Goal: Task Accomplishment & Management: Manage account settings

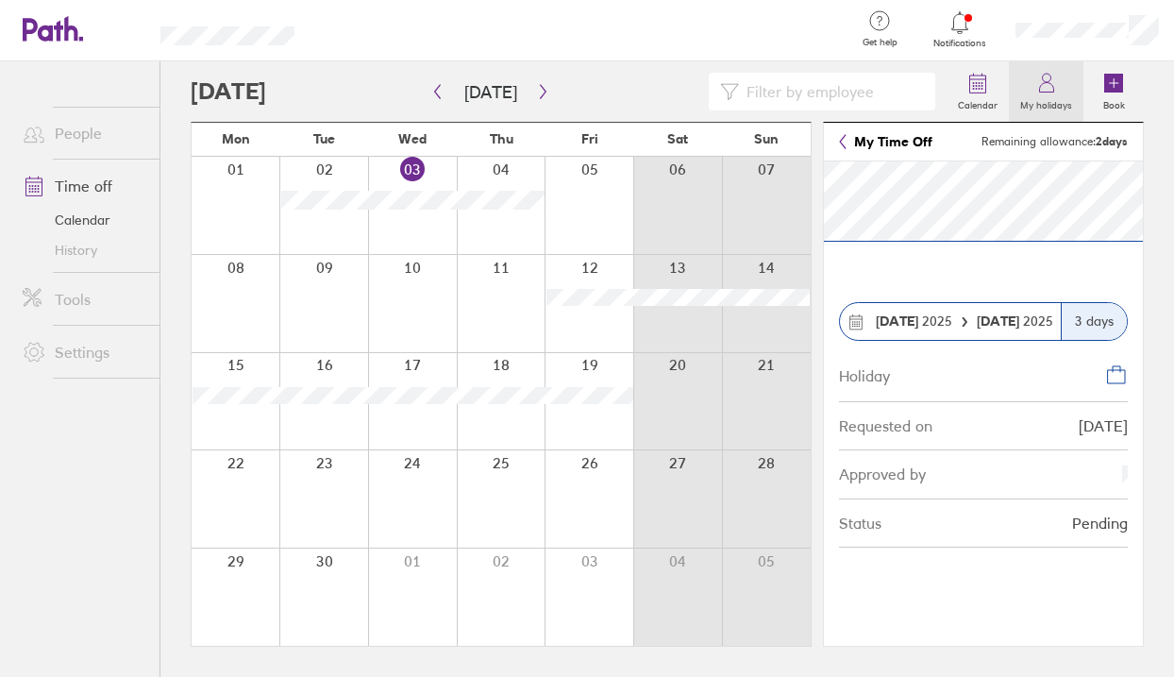
click at [1054, 97] on label "My holidays" at bounding box center [1046, 102] width 75 height 17
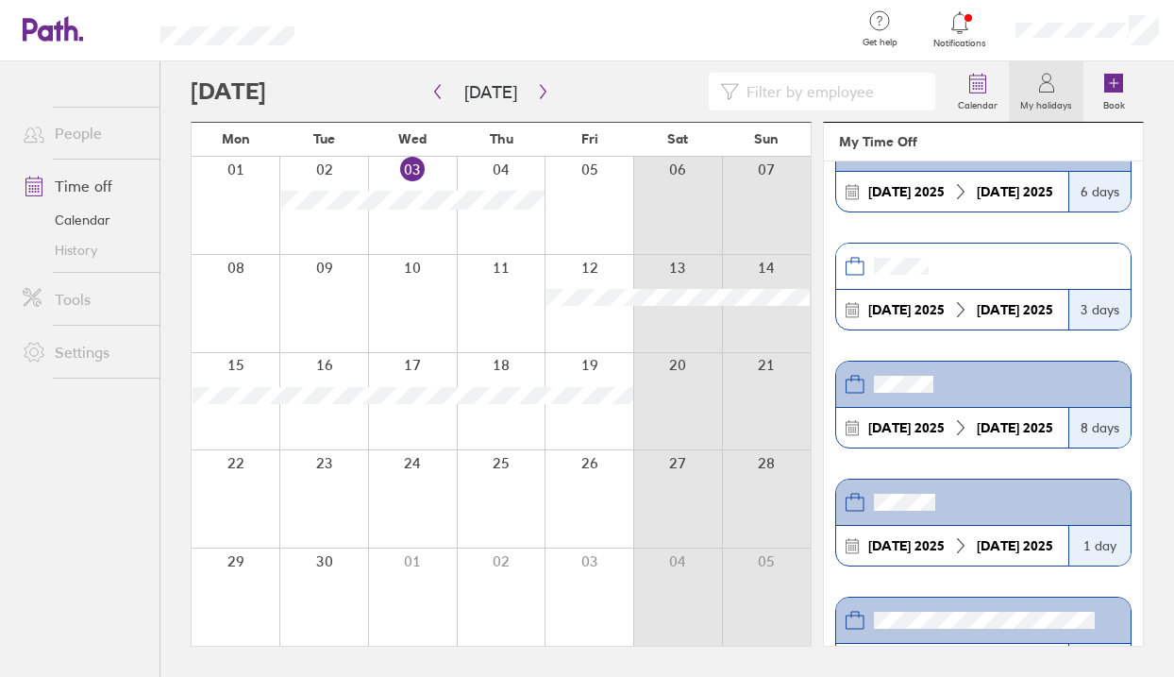
scroll to position [274, 0]
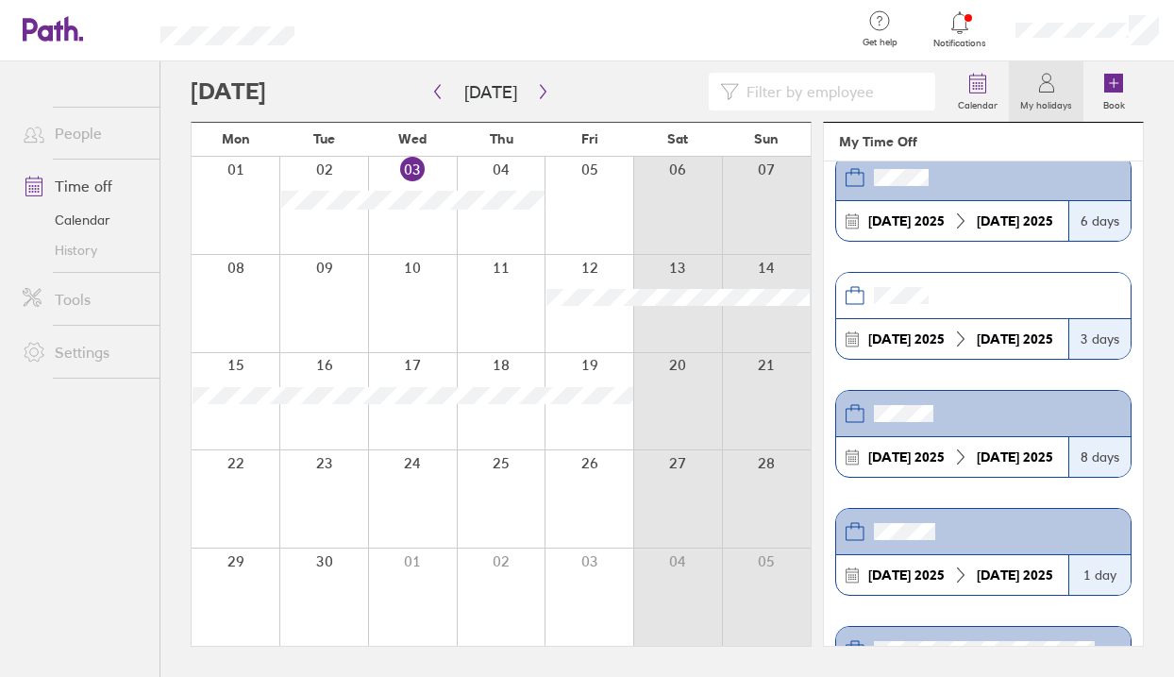
click at [1003, 301] on header at bounding box center [983, 296] width 295 height 46
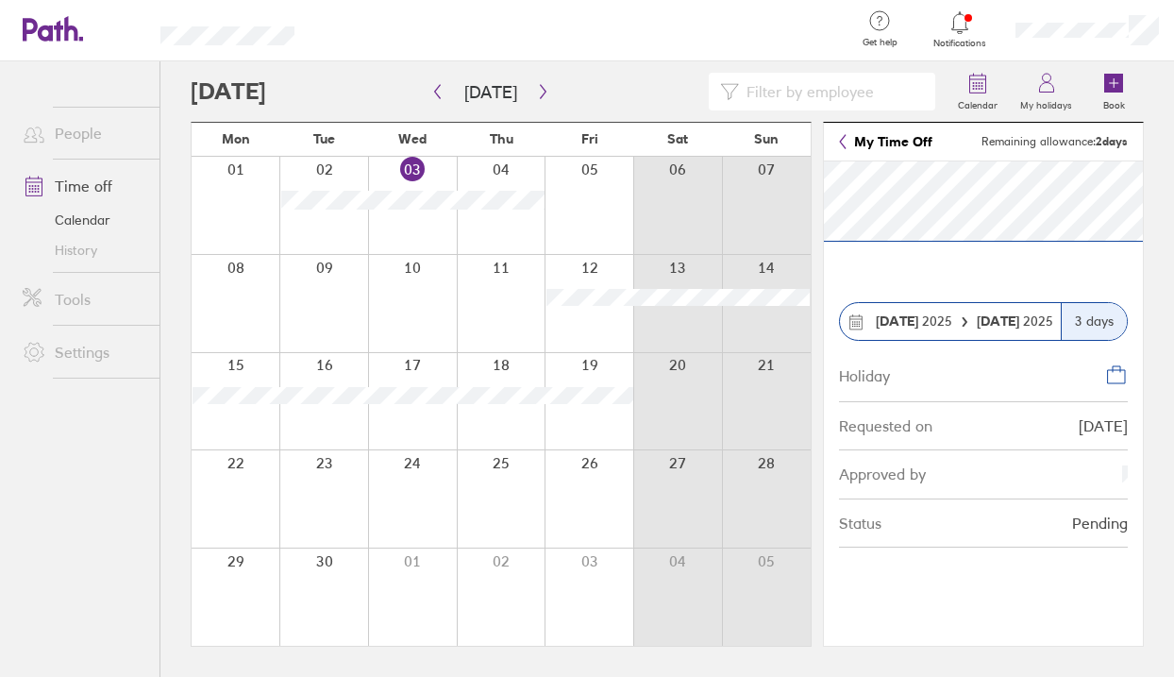
click at [1108, 373] on icon at bounding box center [1116, 376] width 17 height 13
click at [92, 275] on li "Tools" at bounding box center [80, 299] width 160 height 53
click at [94, 292] on link "Tools" at bounding box center [84, 299] width 152 height 38
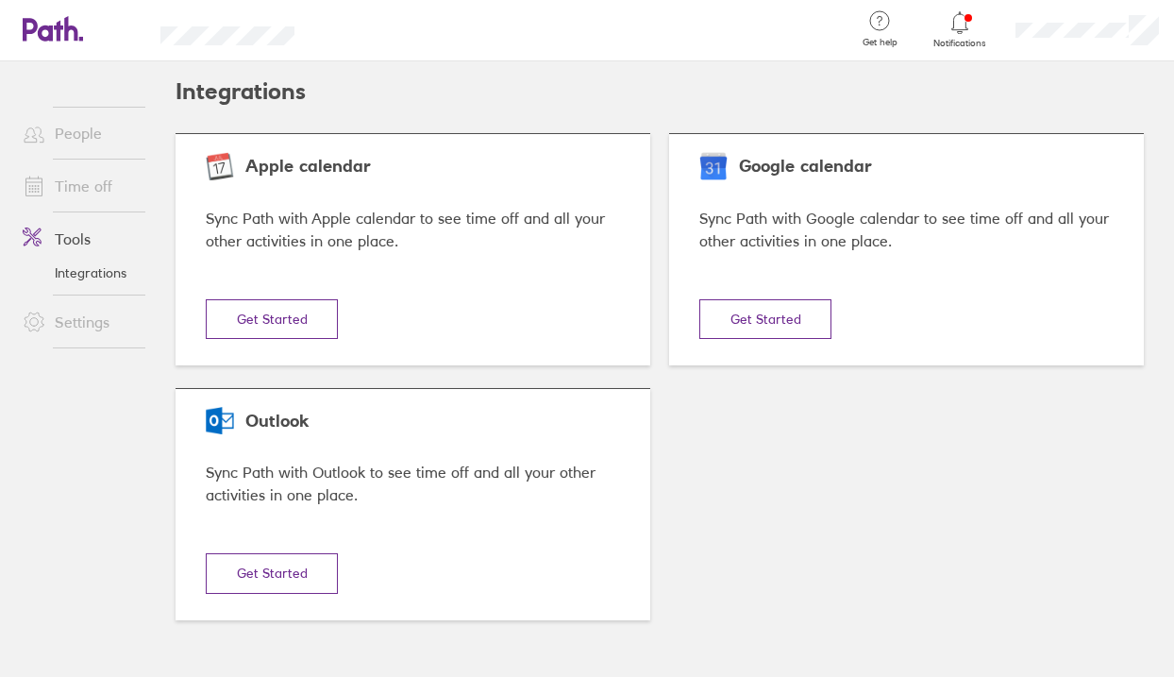
click at [78, 135] on link "People" at bounding box center [84, 133] width 152 height 38
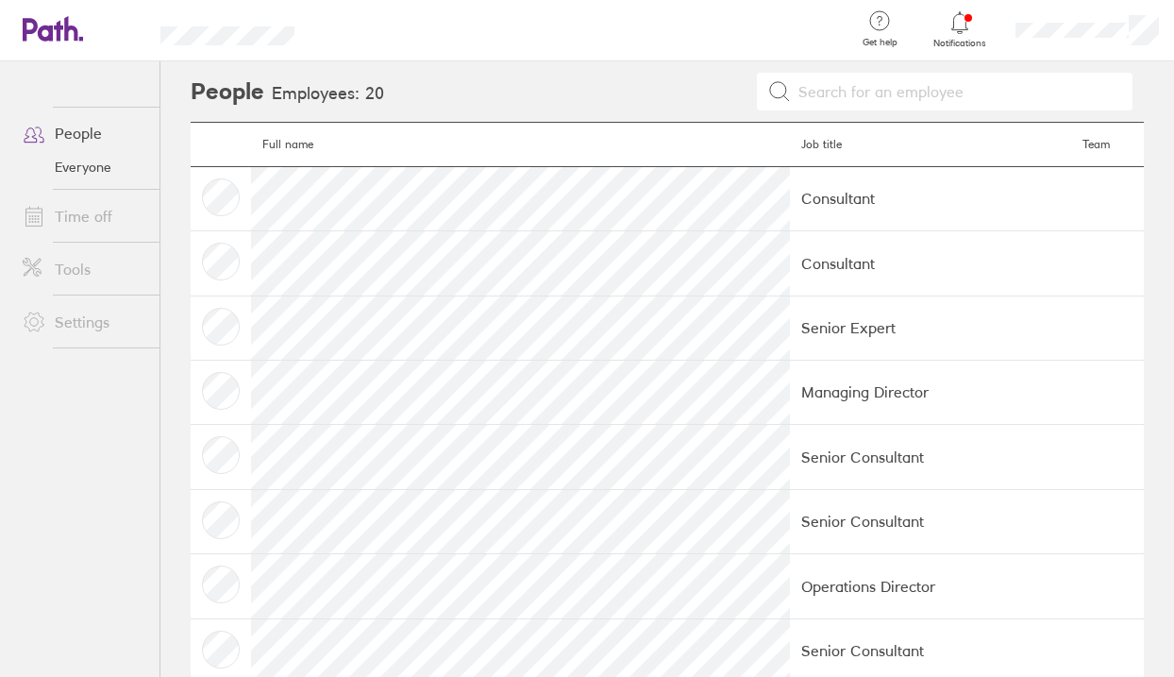
click at [76, 208] on link "Time off" at bounding box center [84, 216] width 152 height 38
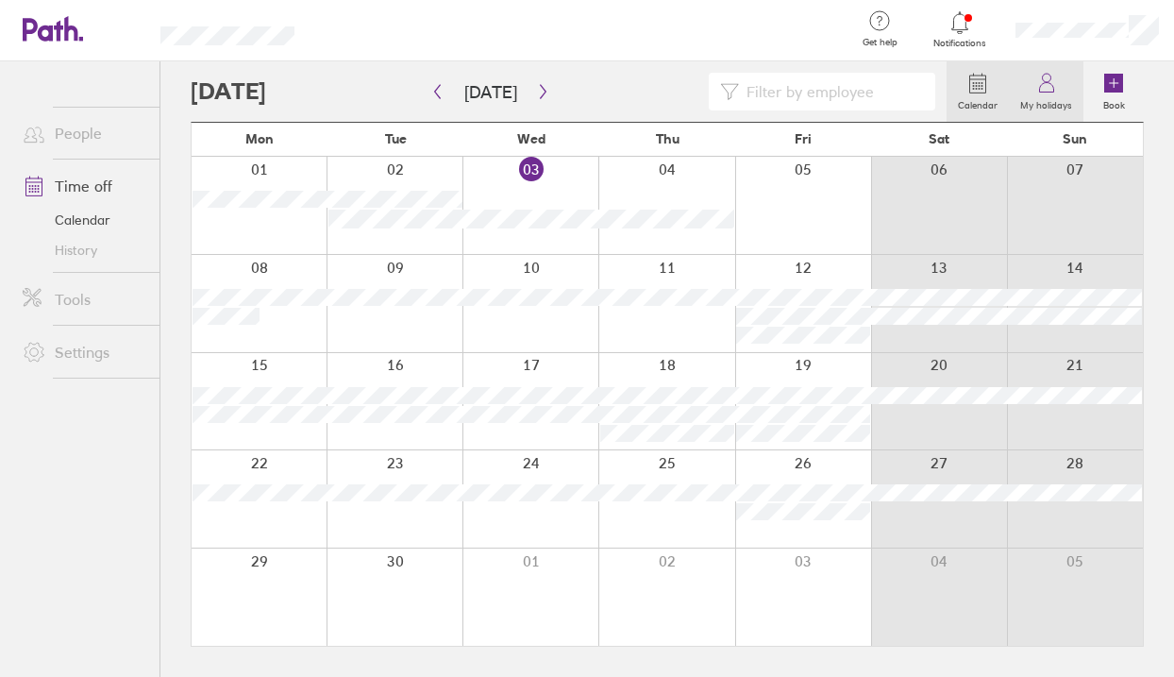
click at [1062, 98] on label "My holidays" at bounding box center [1046, 102] width 75 height 17
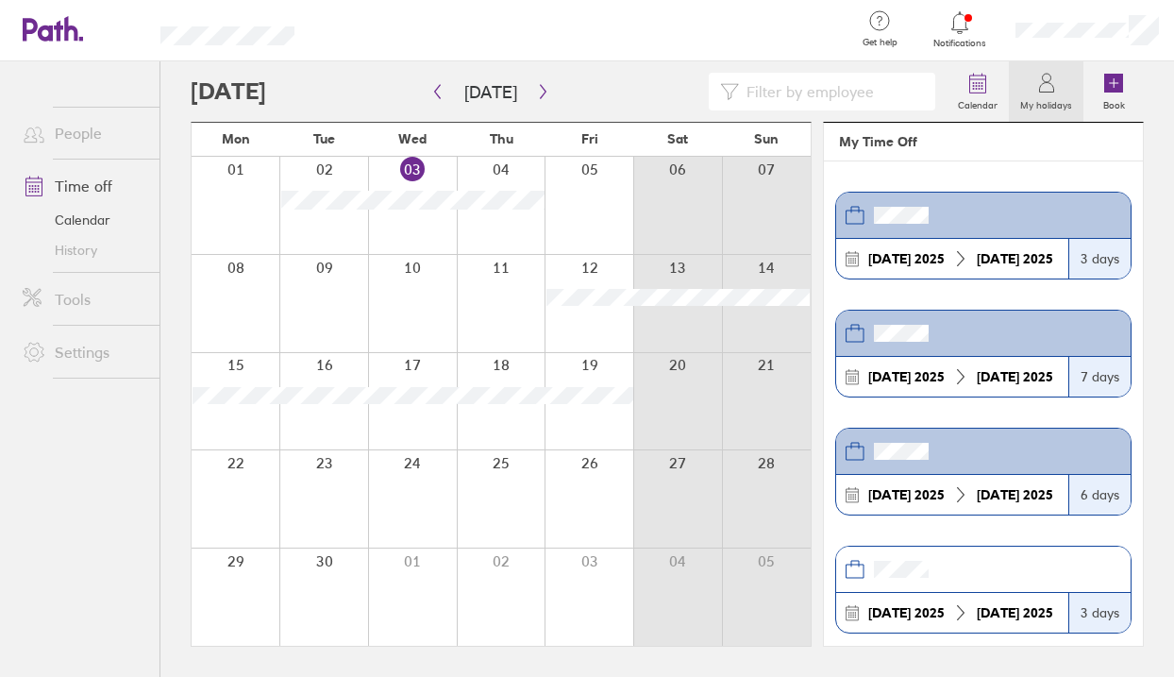
click at [986, 264] on strong "[DATE]" at bounding box center [998, 258] width 42 height 17
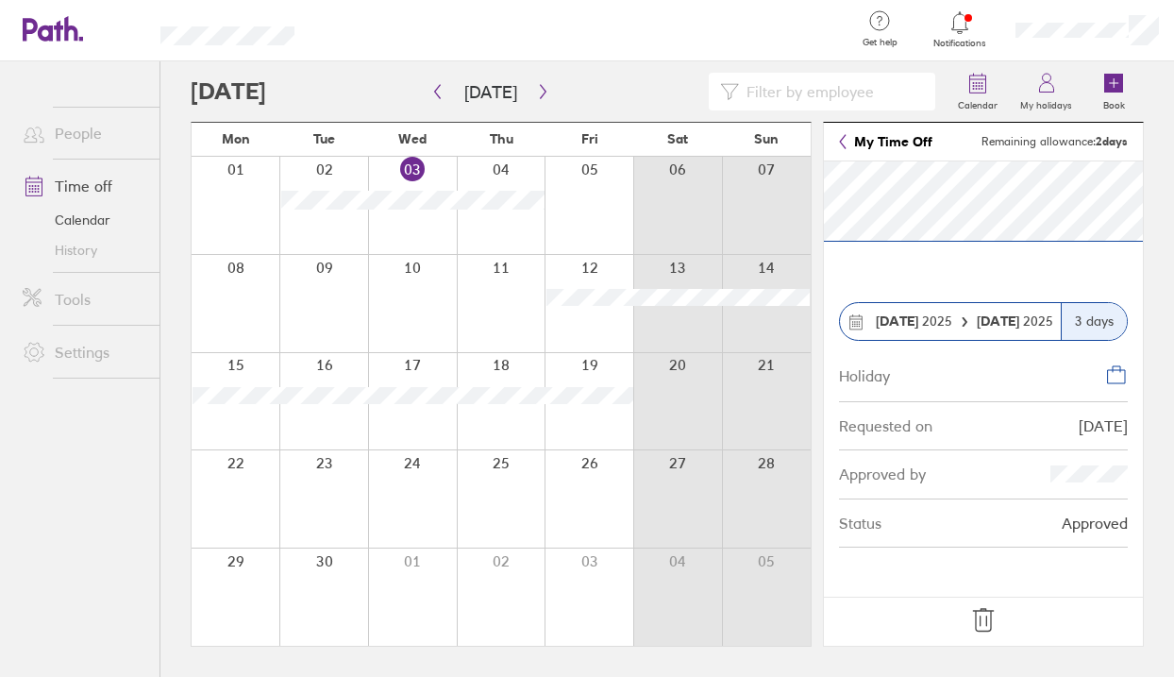
click at [858, 142] on link "My Time Off" at bounding box center [885, 141] width 93 height 15
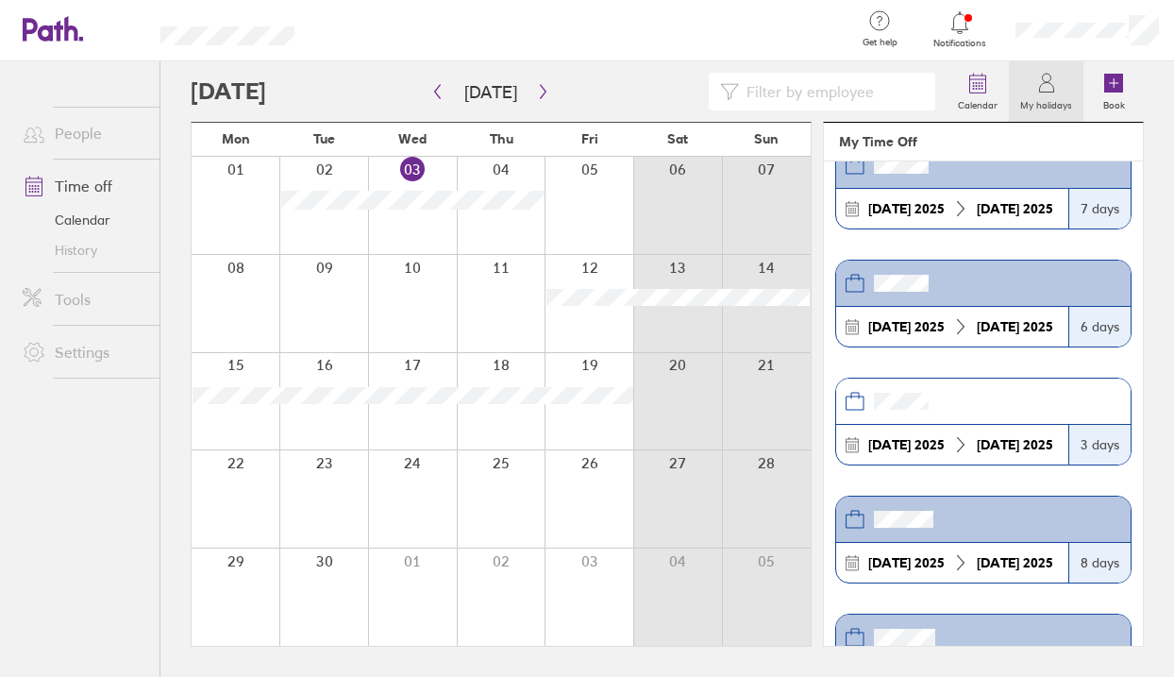
scroll to position [169, 0]
click at [952, 438] on icon at bounding box center [960, 443] width 17 height 17
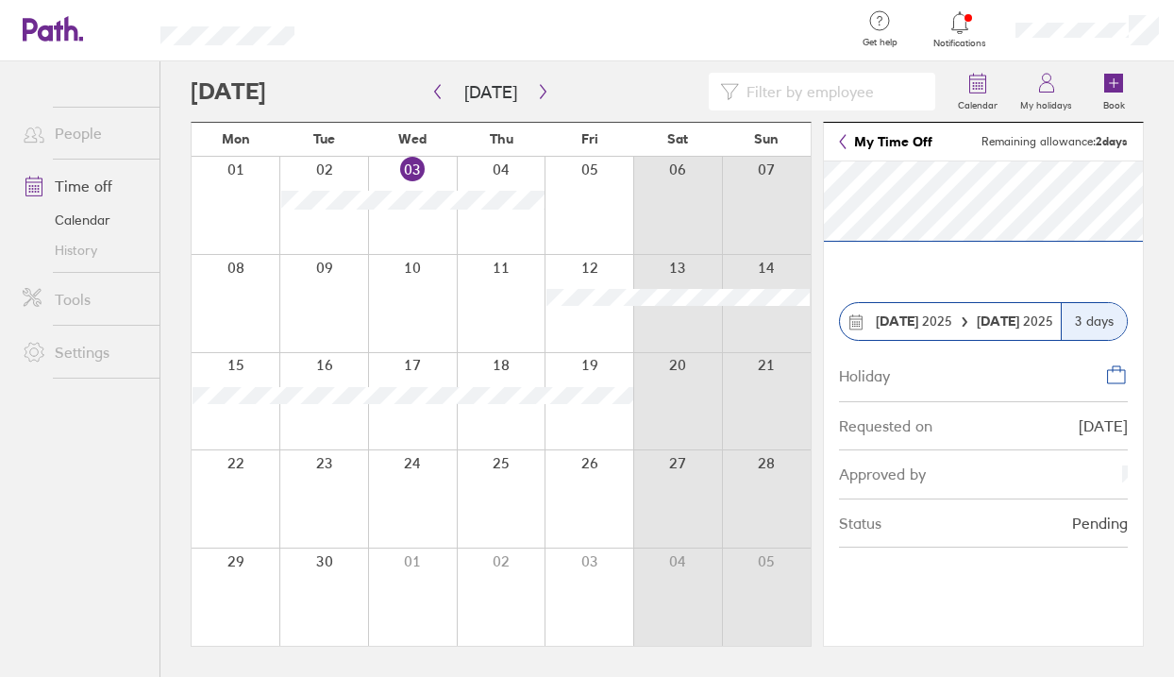
click at [1100, 517] on div "Pending" at bounding box center [1100, 522] width 56 height 17
click at [1053, 497] on div "Approved by" at bounding box center [983, 474] width 289 height 48
click at [1077, 480] on div "Approved by" at bounding box center [983, 474] width 289 height 48
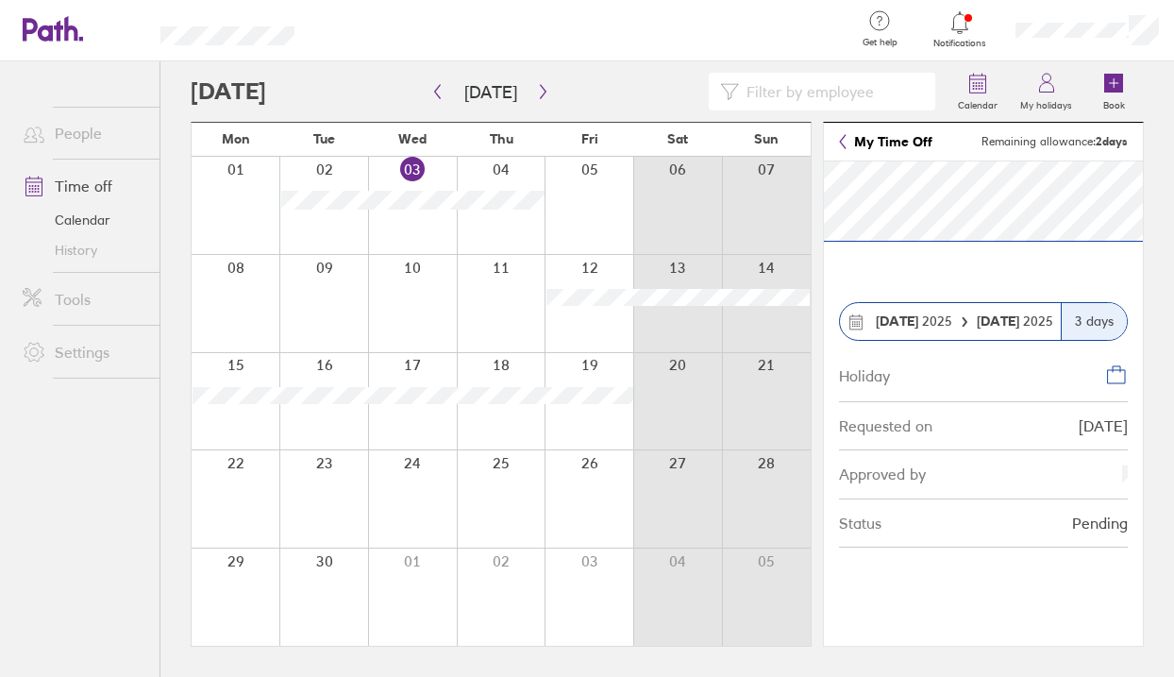
click at [1077, 480] on div "Approved by" at bounding box center [983, 474] width 289 height 48
